Goal: Find specific page/section: Find specific page/section

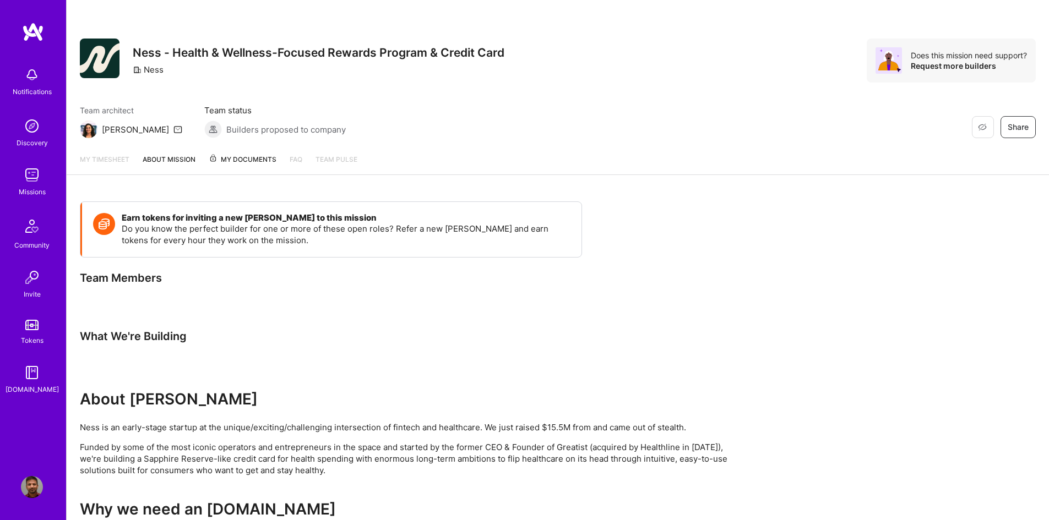
click at [40, 175] on img at bounding box center [32, 175] width 22 height 22
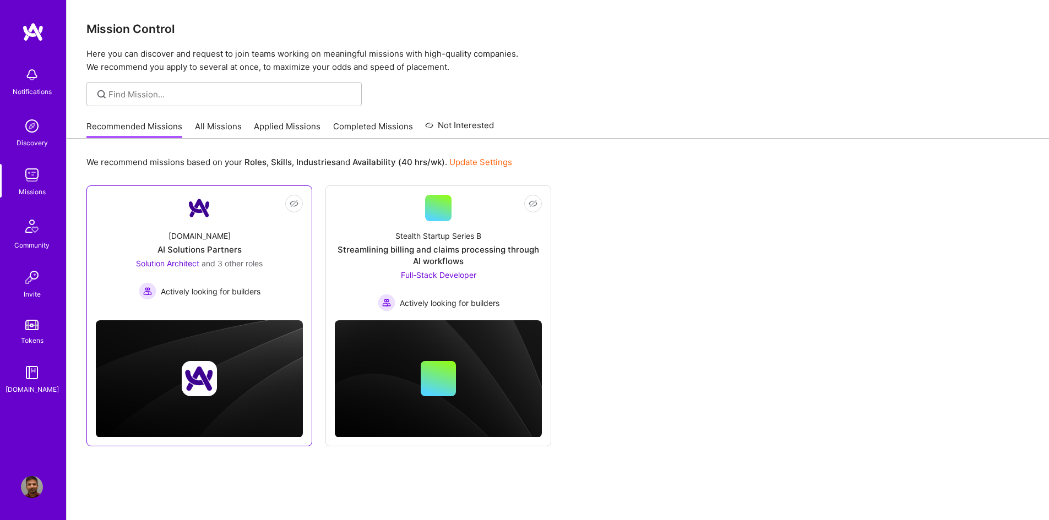
click at [250, 264] on span "and 3 other roles" at bounding box center [232, 263] width 61 height 9
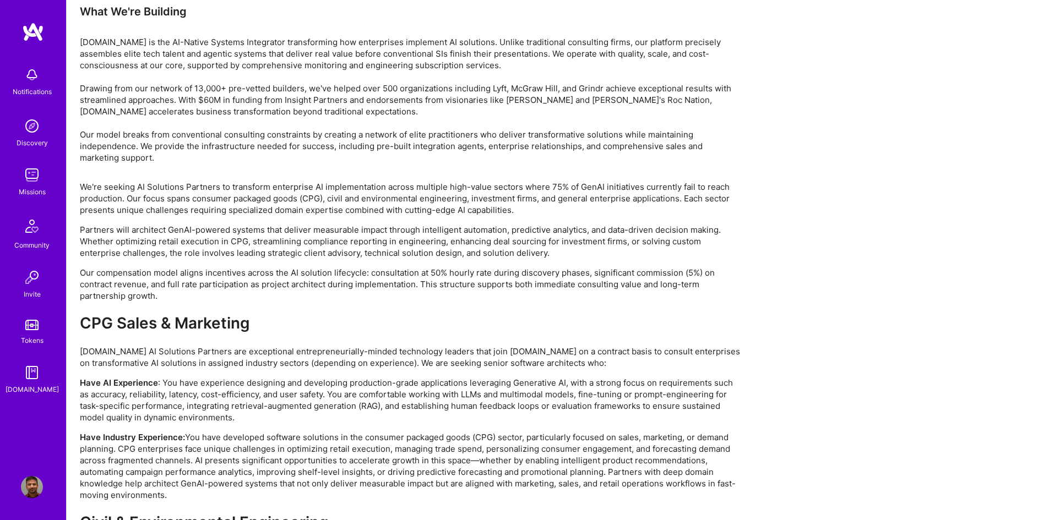
scroll to position [2147, 0]
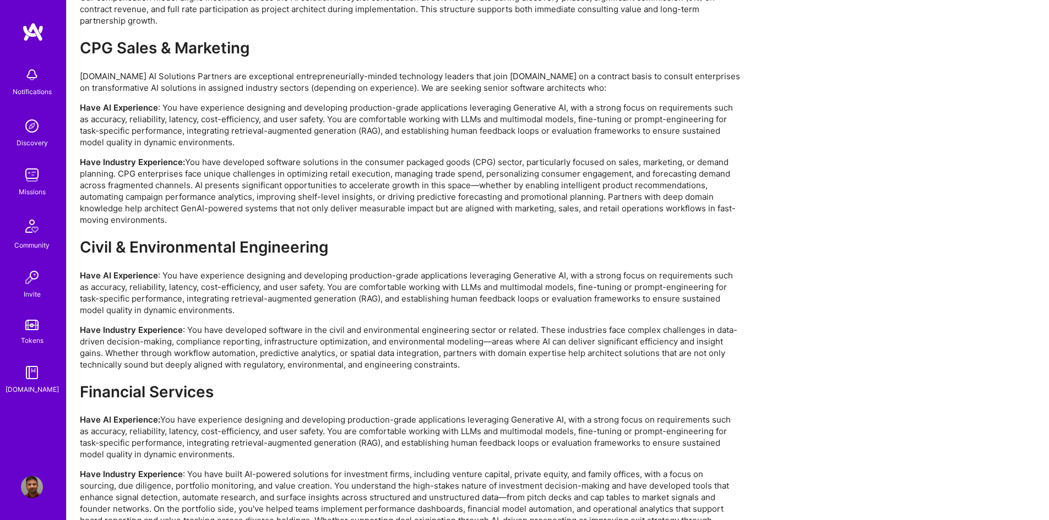
click at [27, 176] on img at bounding box center [32, 175] width 22 height 22
